Goal: Navigation & Orientation: Find specific page/section

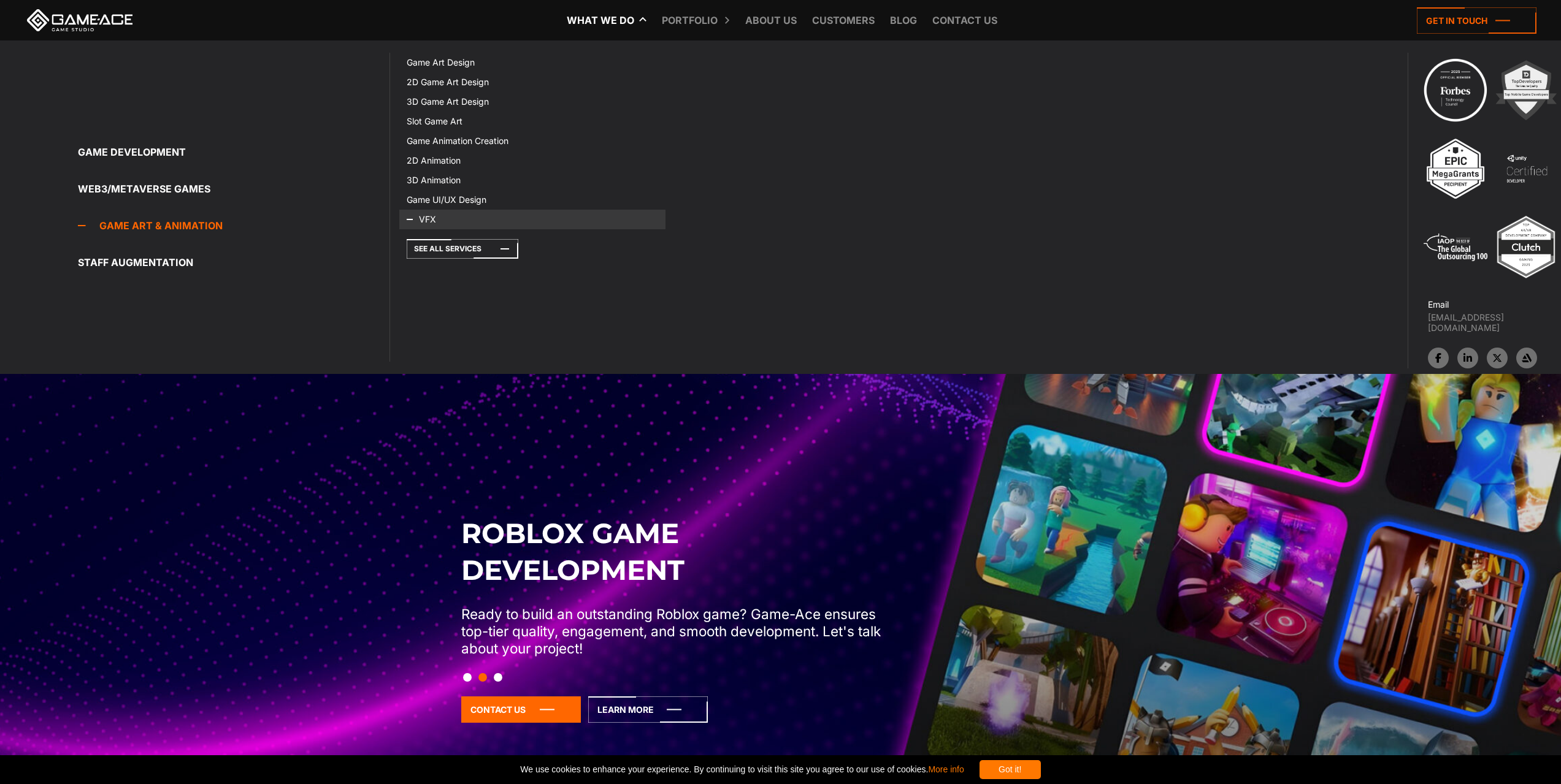
click at [431, 220] on icon at bounding box center [420, 220] width 29 height 19
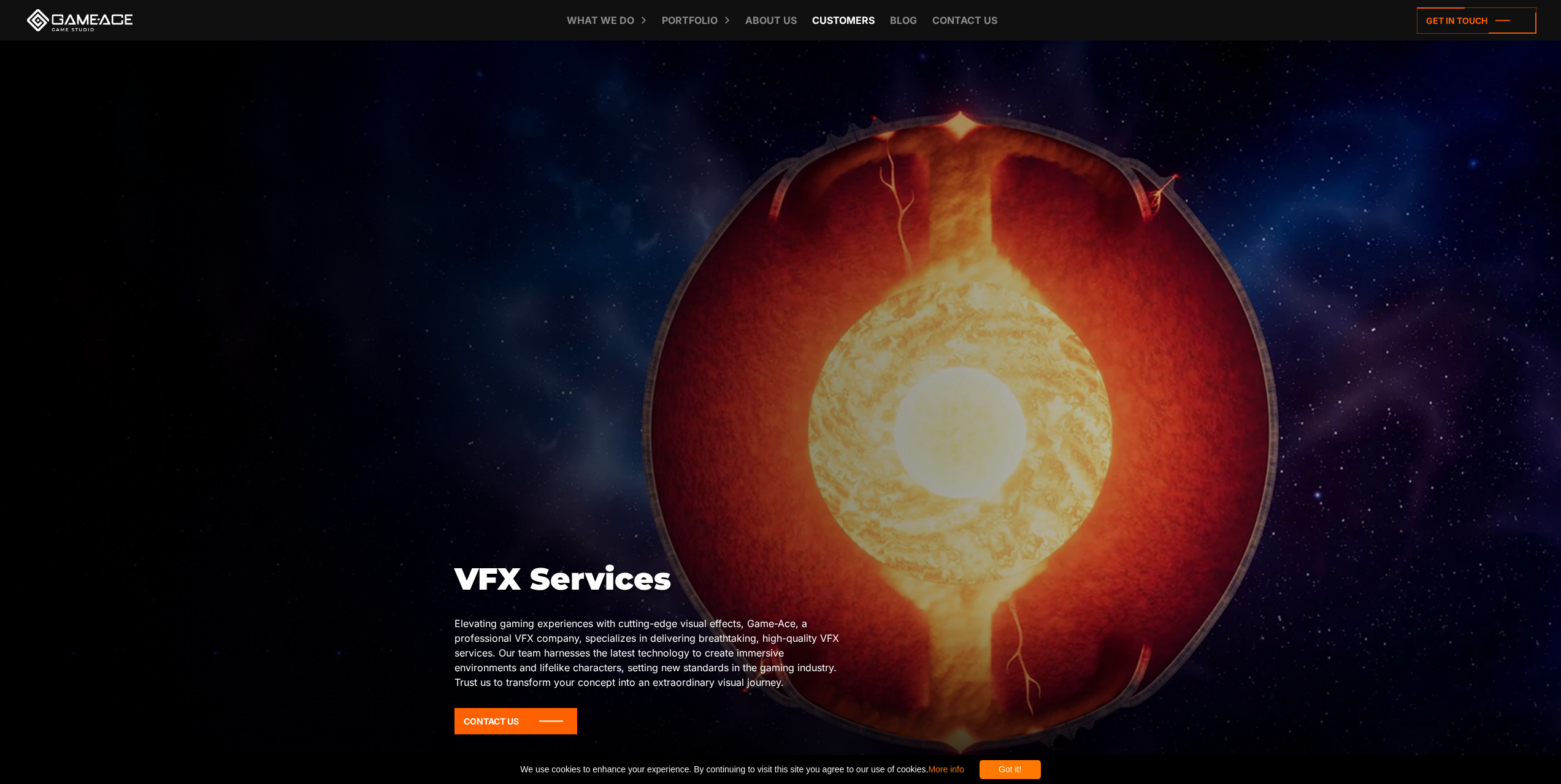
click at [833, 21] on link "Customers" at bounding box center [843, 20] width 75 height 40
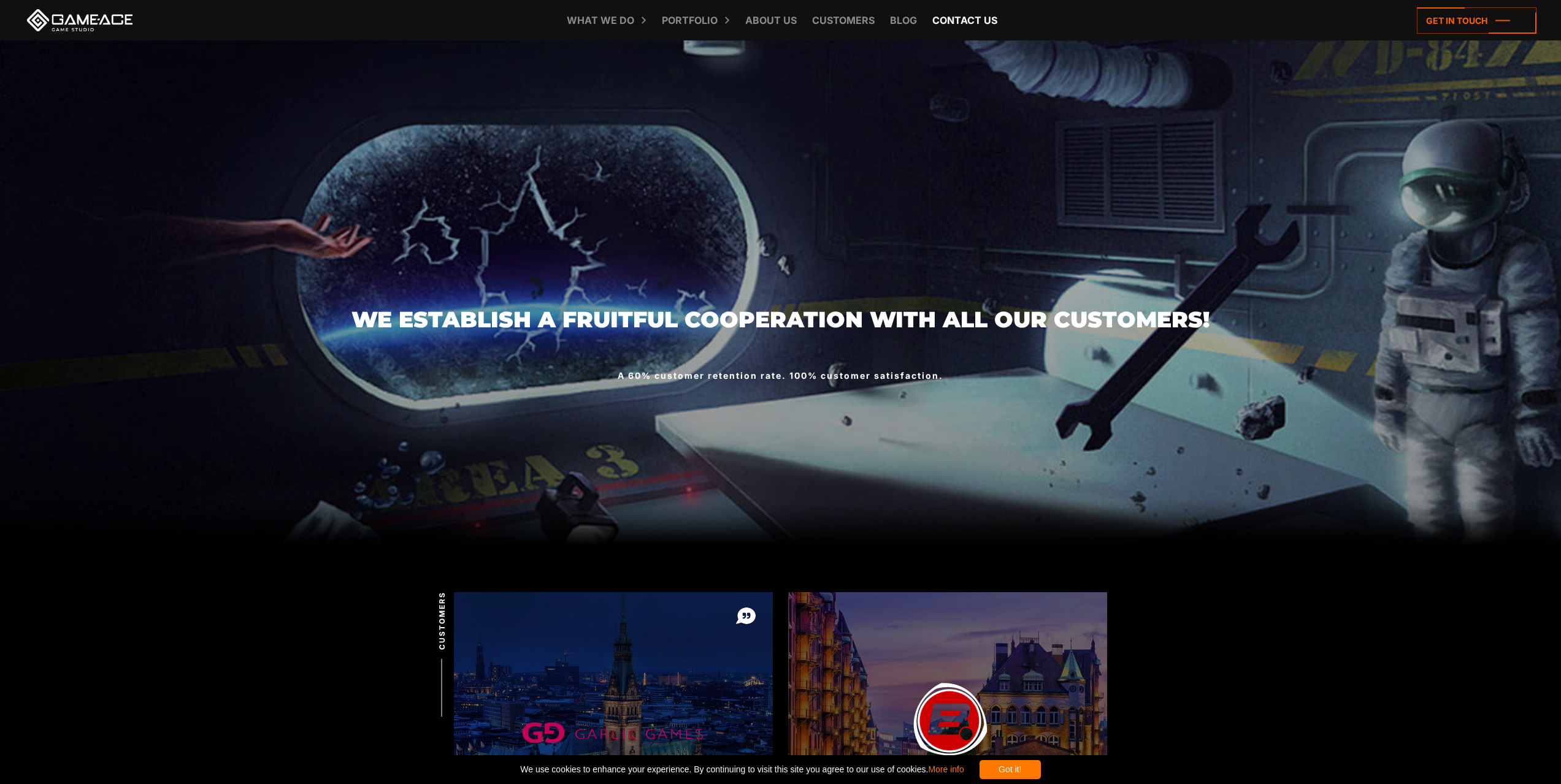
click at [939, 24] on link "Contact us" at bounding box center [965, 20] width 77 height 40
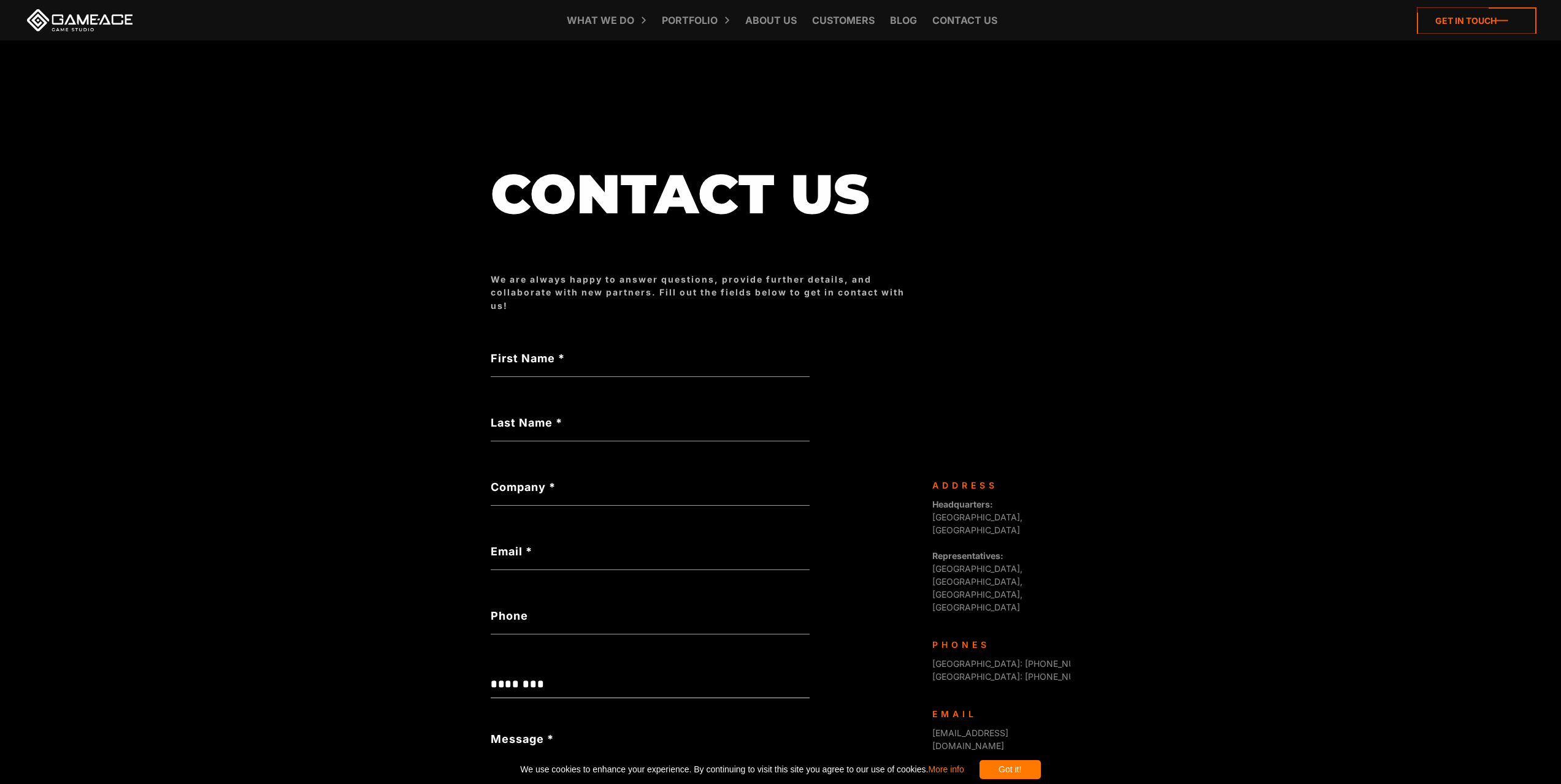
click at [1440, 25] on icon at bounding box center [1477, 20] width 120 height 26
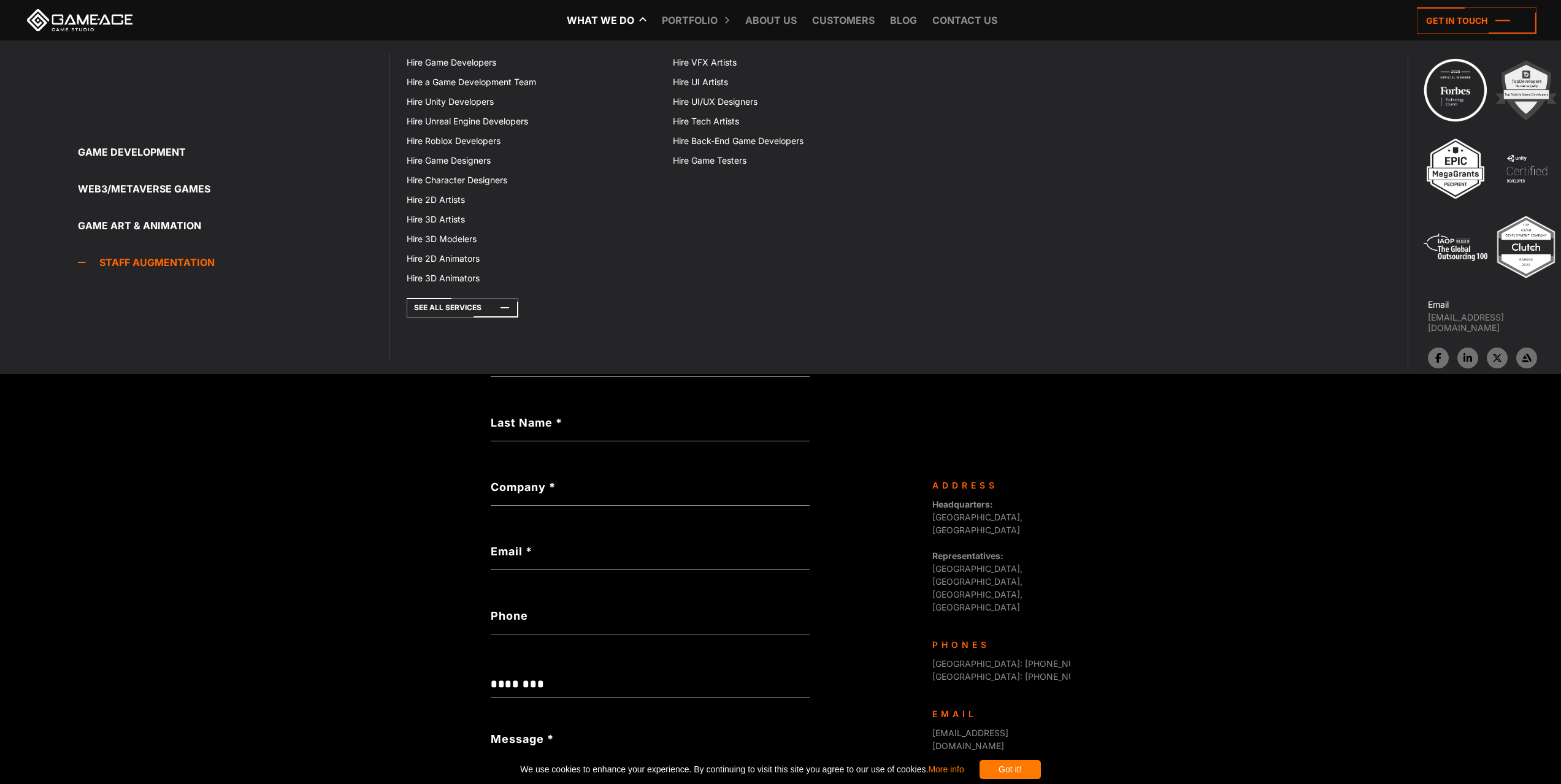
click at [188, 266] on link "Staff Augmentation" at bounding box center [234, 263] width 311 height 25
click at [701, 68] on icon at bounding box center [687, 62] width 29 height 19
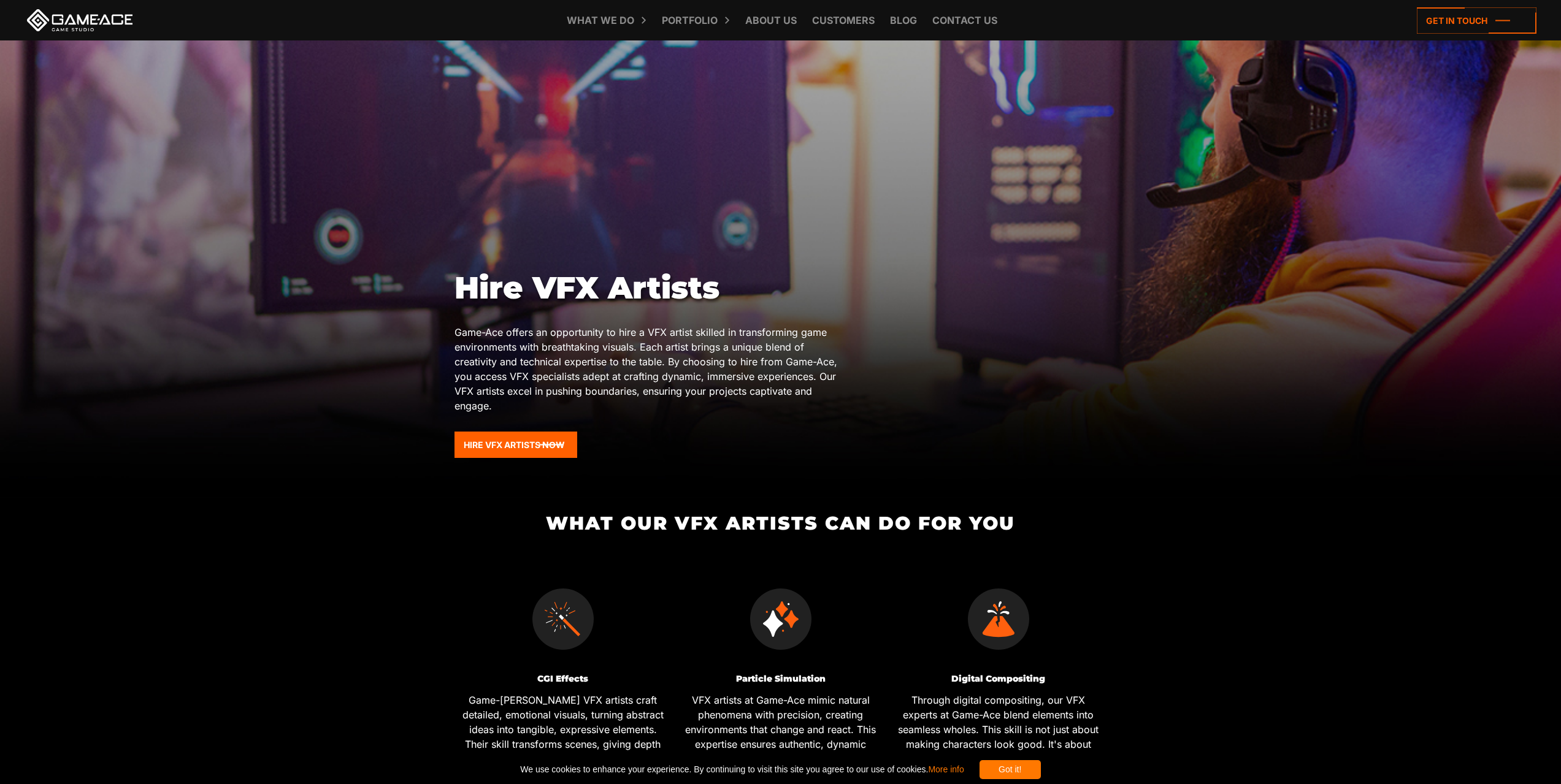
scroll to position [184, 0]
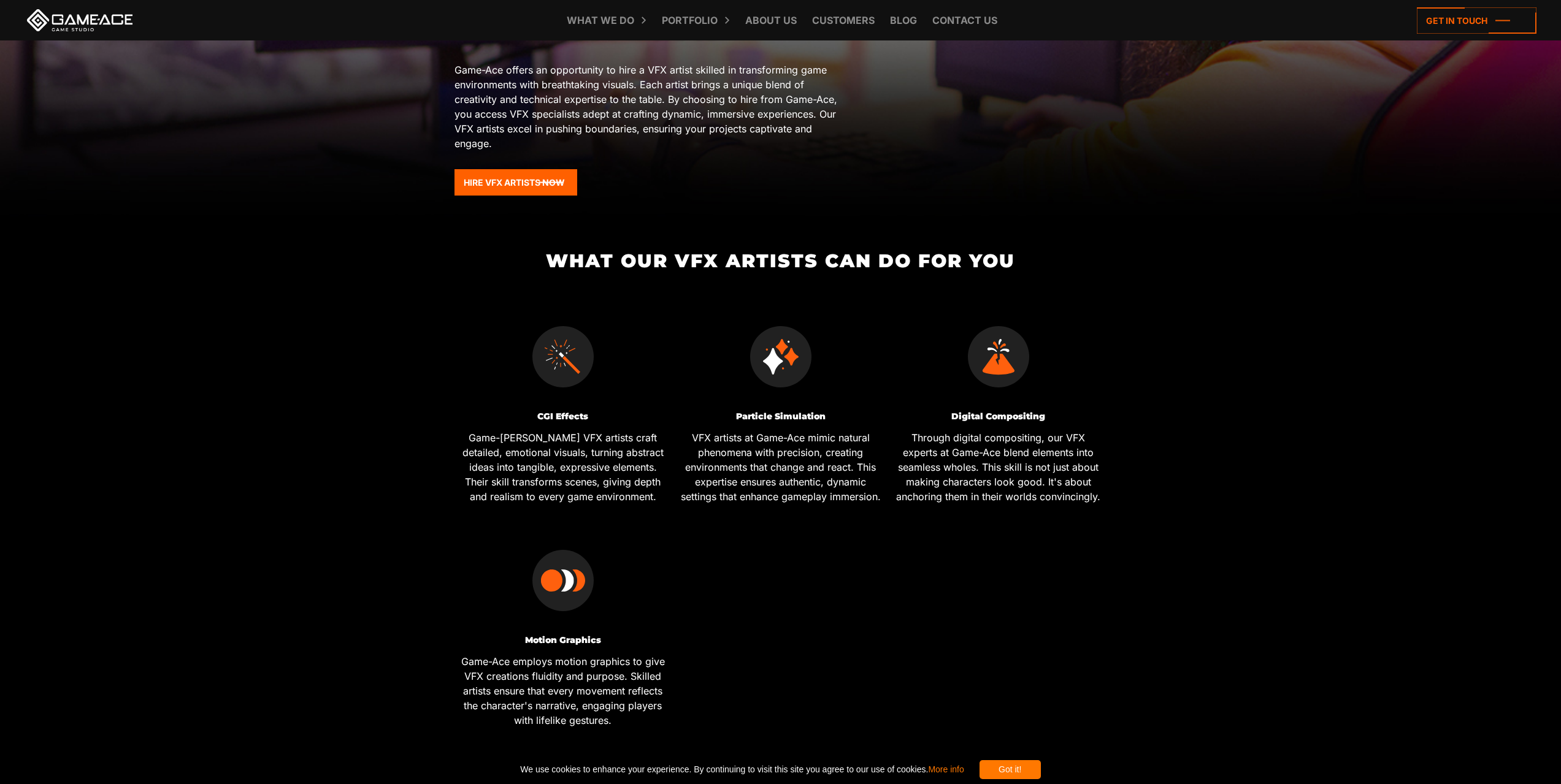
click at [1041, 773] on div "Got it!" at bounding box center [1010, 770] width 62 height 19
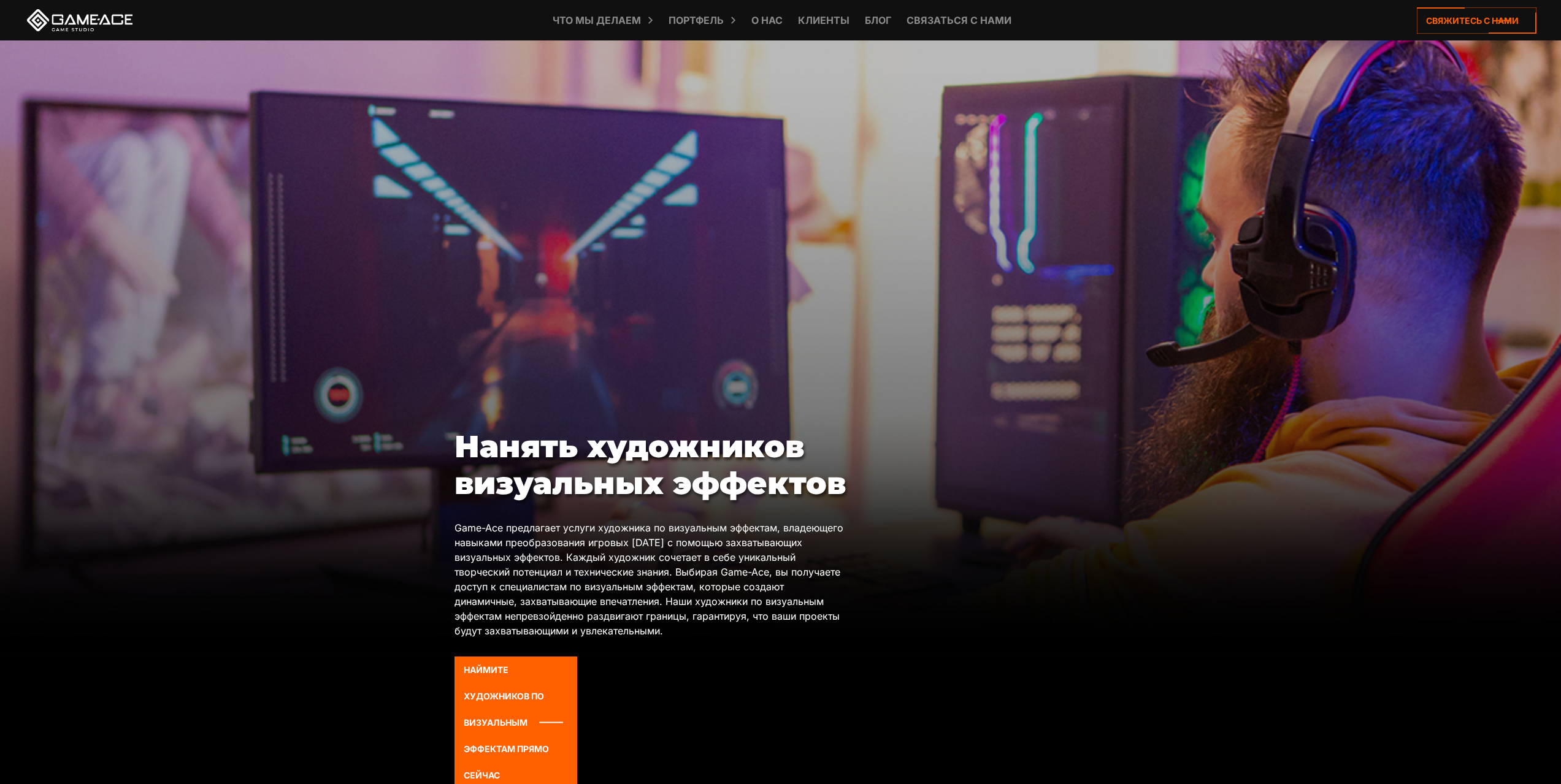
scroll to position [0, 0]
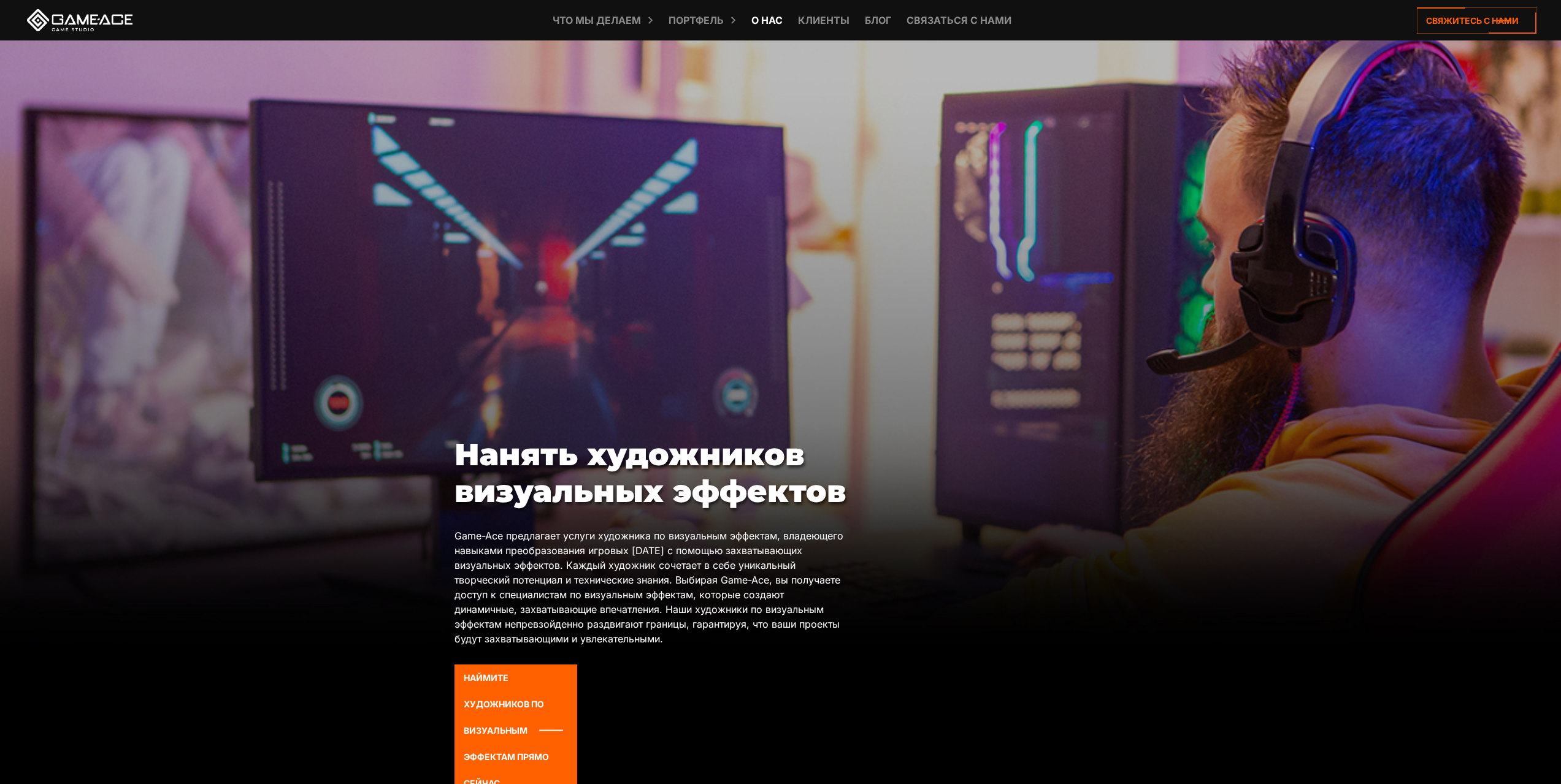
click at [772, 21] on font "О нас" at bounding box center [767, 20] width 32 height 12
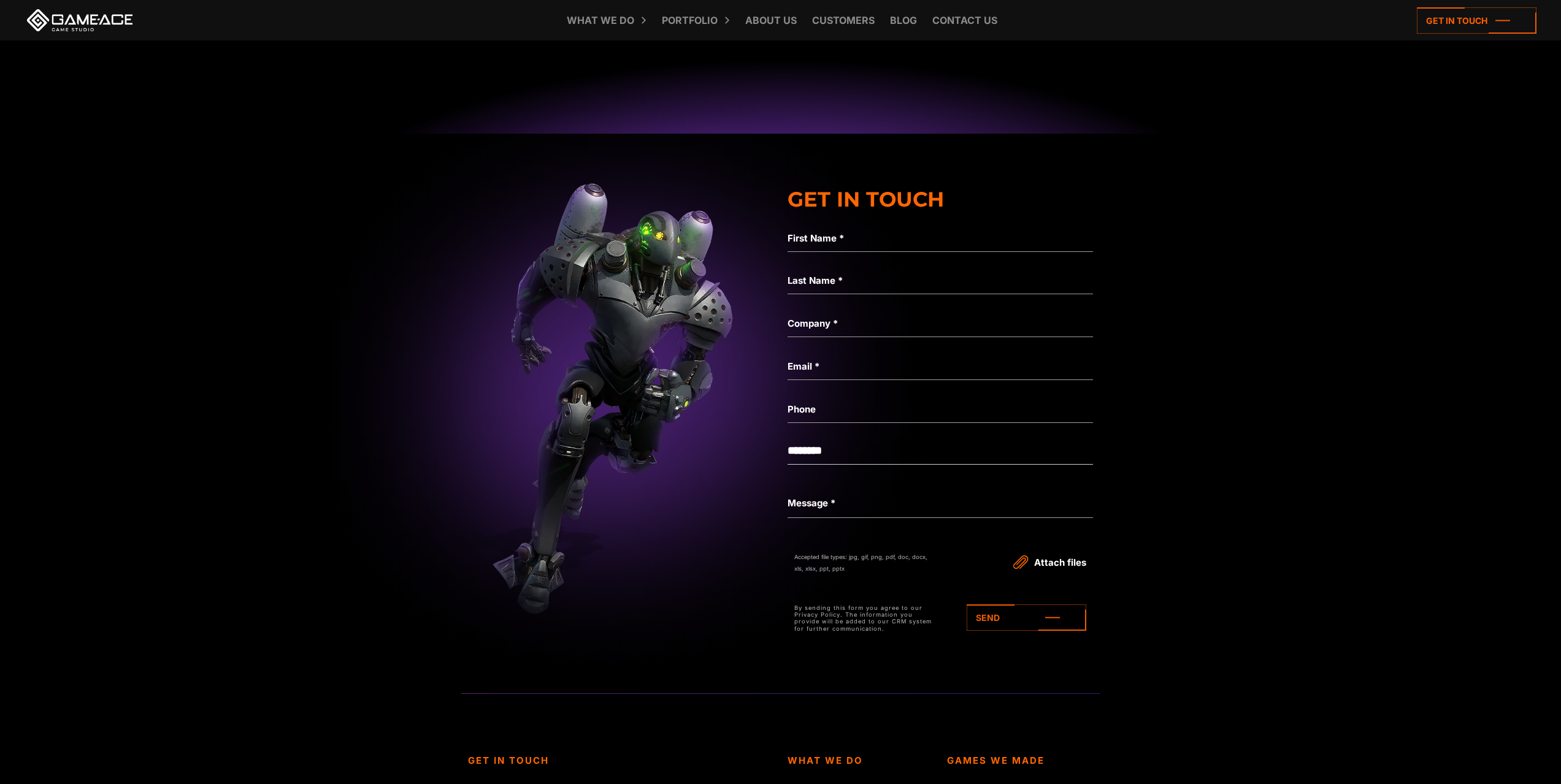
scroll to position [3982, 0]
